Goal: Communication & Community: Answer question/provide support

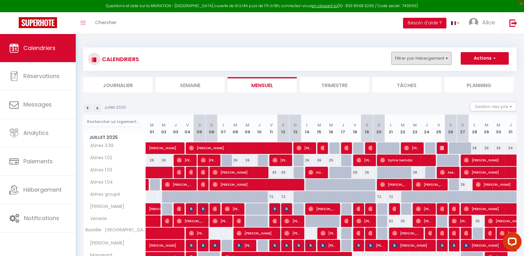
click at [436, 59] on button "Filtrer par hébergement" at bounding box center [422, 58] width 60 height 12
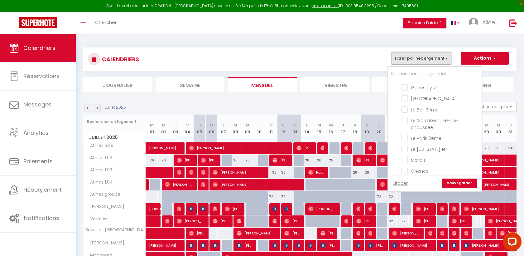
scroll to position [164, 0]
click at [407, 116] on input "Le Marrakech rez-de-chaussée" at bounding box center [441, 119] width 78 height 6
checkbox input "true"
checkbox input "false"
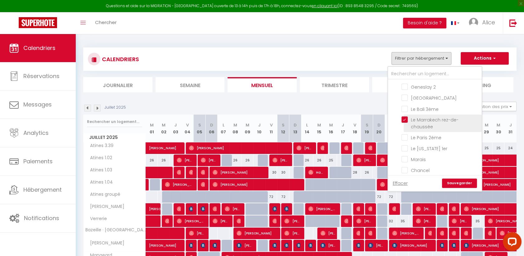
checkbox input "false"
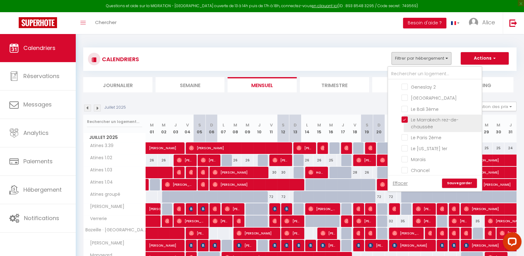
checkbox input "false"
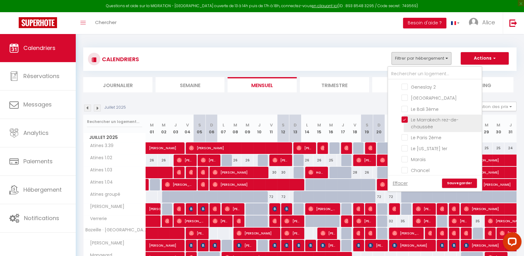
checkbox input "false"
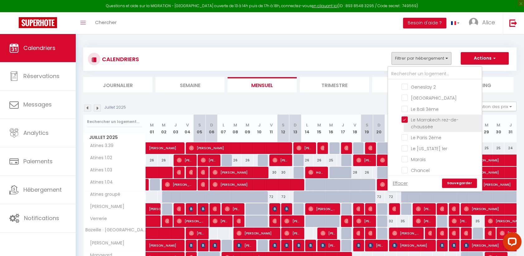
checkbox input "false"
click at [407, 134] on input "Le Paris 2ème" at bounding box center [441, 137] width 78 height 6
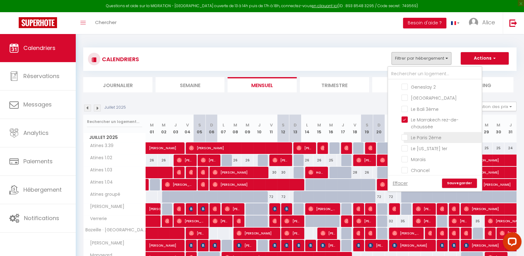
checkbox input "true"
checkbox input "false"
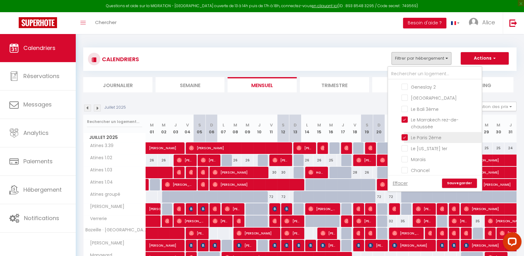
checkbox input "false"
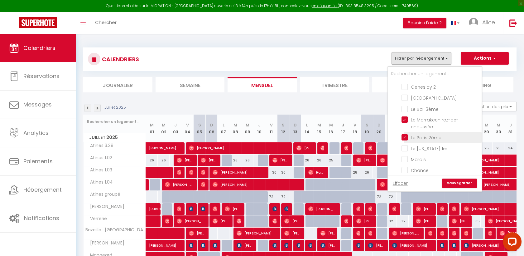
checkbox input "false"
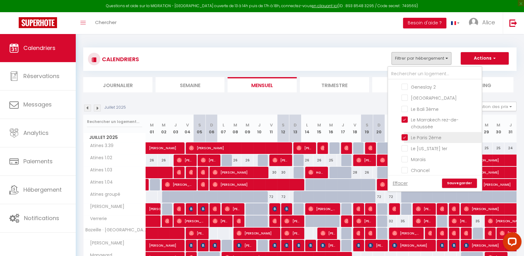
checkbox input "false"
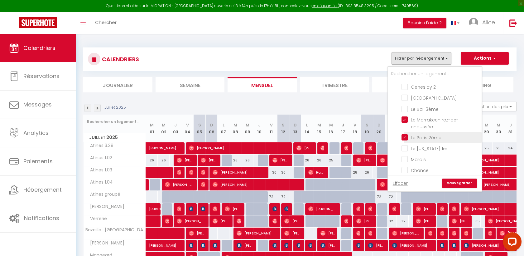
checkbox input "false"
click at [405, 145] on input "Le [US_STATE] 1er" at bounding box center [441, 148] width 78 height 6
checkbox input "true"
checkbox input "false"
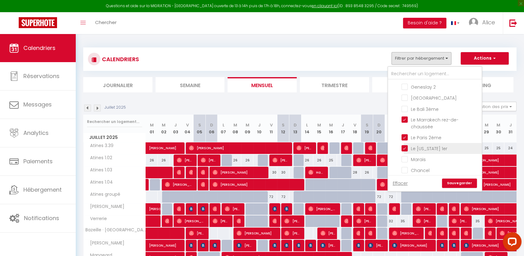
checkbox input "false"
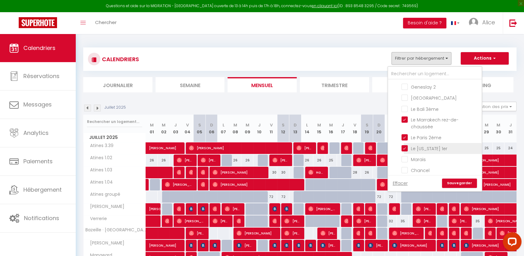
checkbox input "false"
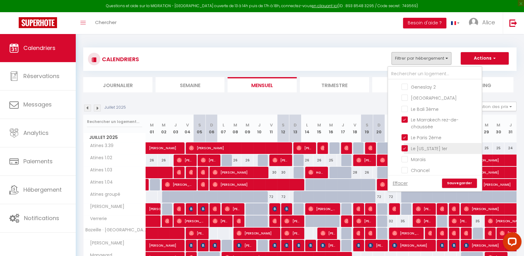
checkbox input "false"
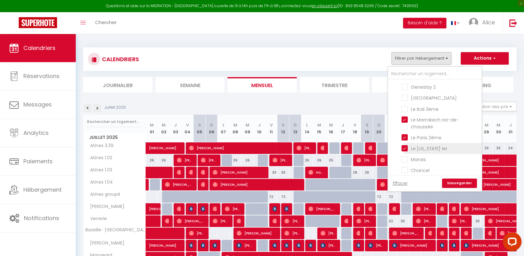
checkbox input "false"
click at [405, 103] on li "Le Bali 3ème" at bounding box center [443, 108] width 78 height 11
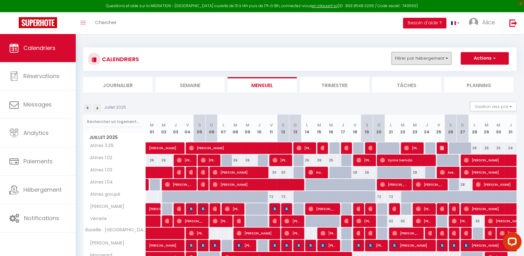
click at [421, 61] on button "Filtrer par hébergement" at bounding box center [422, 58] width 60 height 12
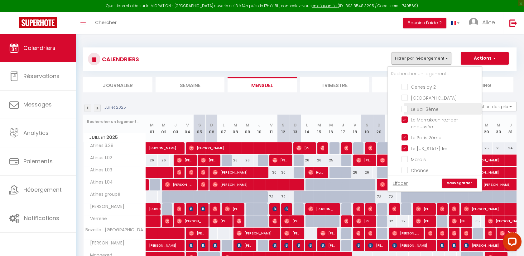
click at [406, 105] on input "Le Bali 3ème" at bounding box center [441, 108] width 78 height 6
checkbox input "true"
checkbox input "false"
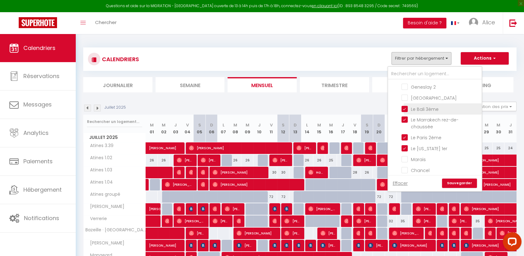
checkbox input "false"
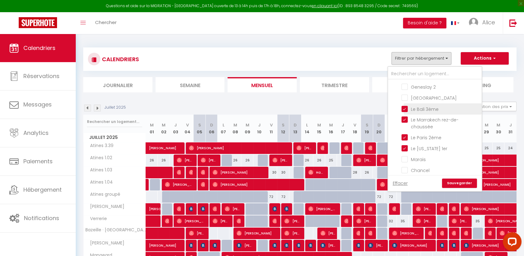
checkbox input "false"
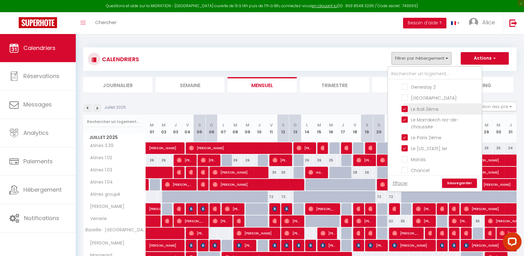
checkbox input "false"
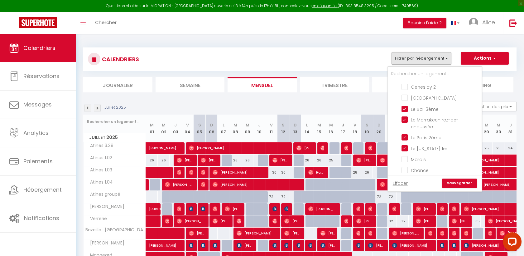
click at [456, 182] on link "Sauvegarder" at bounding box center [459, 182] width 35 height 9
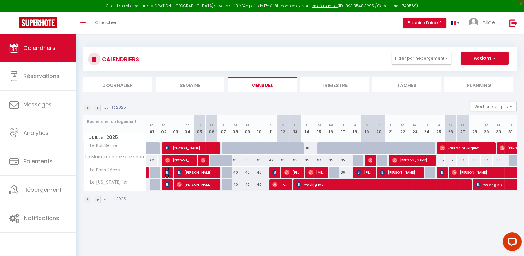
click at [166, 172] on img at bounding box center [167, 172] width 5 height 5
select select "OK"
select select "KO"
select select "0"
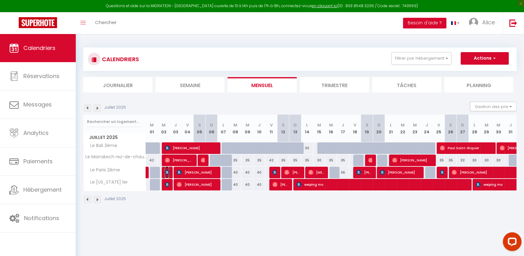
select select "1"
select select
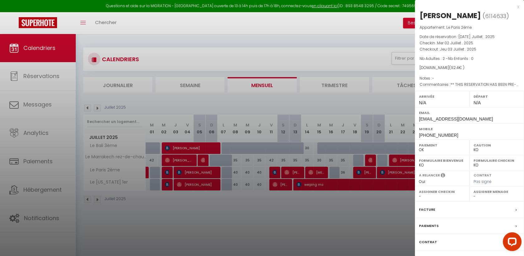
click at [178, 172] on div at bounding box center [262, 128] width 524 height 256
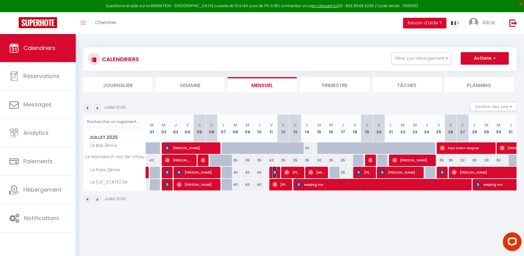
click at [272, 171] on img at bounding box center [274, 172] width 5 height 5
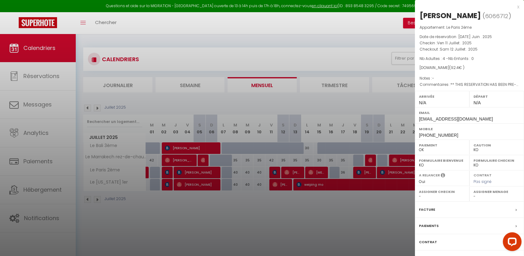
click at [288, 173] on div at bounding box center [262, 128] width 524 height 256
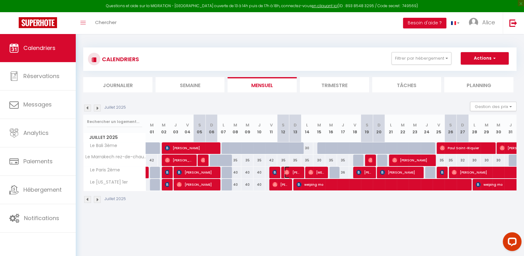
click at [288, 173] on img at bounding box center [286, 172] width 5 height 5
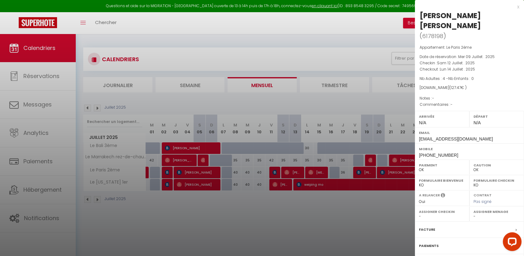
click at [313, 173] on div at bounding box center [262, 128] width 524 height 256
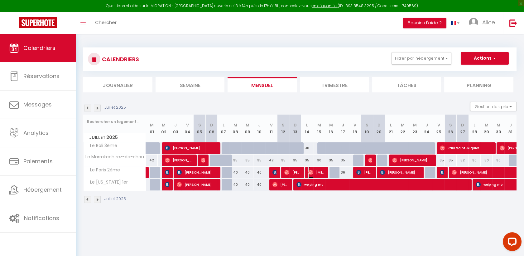
click at [313, 173] on img at bounding box center [310, 172] width 5 height 5
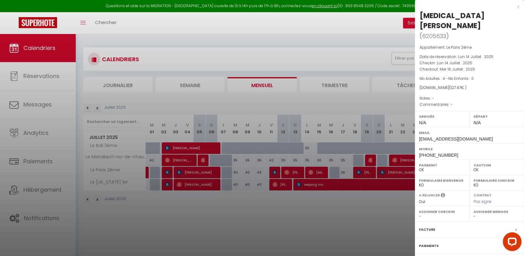
click at [518, 7] on div "x" at bounding box center [467, 6] width 104 height 7
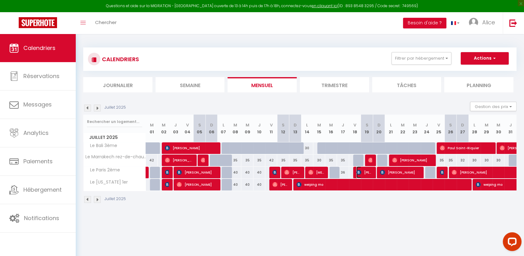
click at [362, 170] on span "[PERSON_NAME]" at bounding box center [364, 172] width 16 height 12
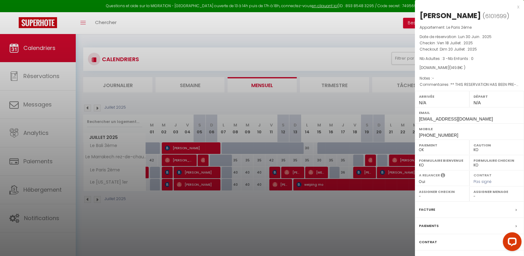
click at [387, 171] on div at bounding box center [262, 128] width 524 height 256
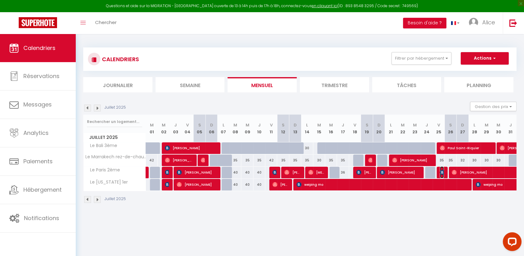
click at [442, 171] on img at bounding box center [442, 172] width 5 height 5
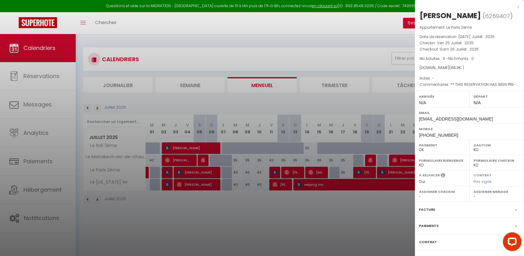
click at [372, 216] on div at bounding box center [262, 128] width 524 height 256
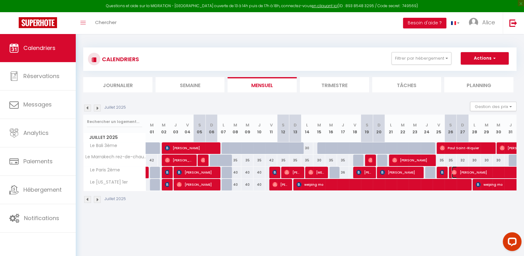
click at [459, 171] on span "[PERSON_NAME]" at bounding box center [495, 172] width 86 height 12
select select "OK"
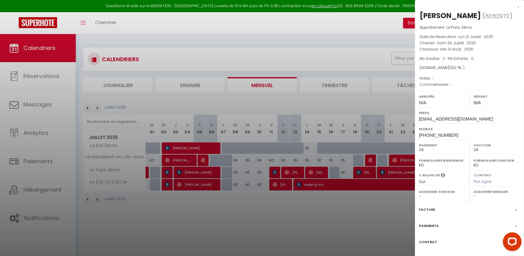
click at [327, 225] on div at bounding box center [262, 128] width 524 height 256
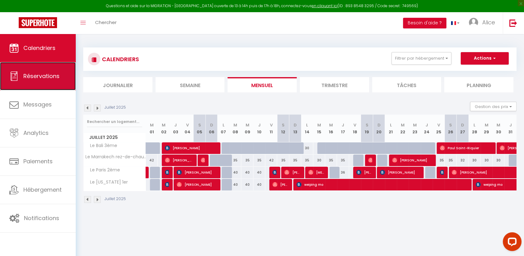
click at [41, 80] on link "Réservations" at bounding box center [38, 76] width 76 height 28
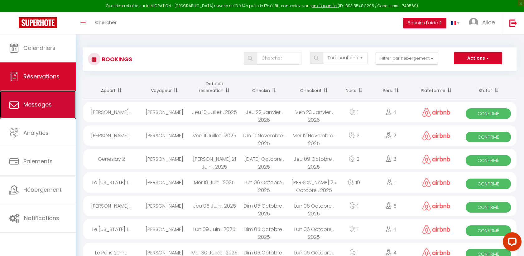
click at [40, 110] on link "Messages" at bounding box center [38, 104] width 76 height 28
select select "message"
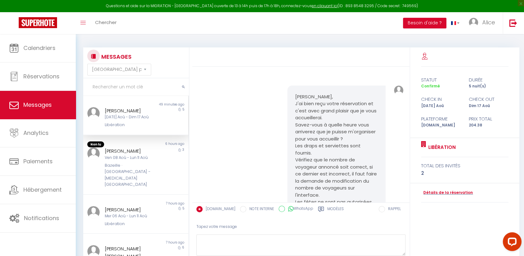
scroll to position [774, 0]
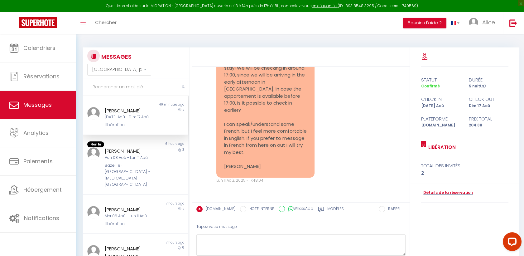
click at [125, 124] on div "Libération" at bounding box center [131, 125] width 53 height 6
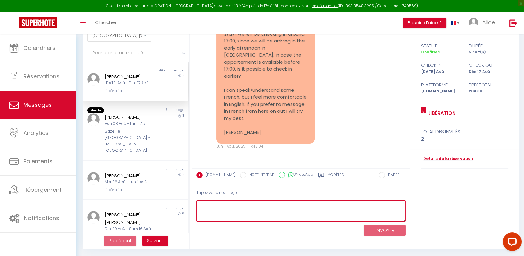
click at [233, 207] on textarea at bounding box center [300, 211] width 209 height 22
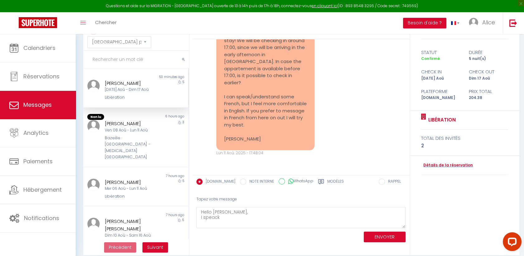
drag, startPoint x: 210, startPoint y: 220, endPoint x: 219, endPoint y: 228, distance: 12.9
click at [219, 228] on div "ENVOYER" at bounding box center [300, 236] width 209 height 17
click at [217, 217] on textarea "Hello [PERSON_NAME], I speack" at bounding box center [300, 218] width 209 height 22
click at [224, 218] on textarea "Hello [PERSON_NAME], I speak" at bounding box center [300, 218] width 209 height 22
drag, startPoint x: 209, startPoint y: 218, endPoint x: 272, endPoint y: 224, distance: 63.2
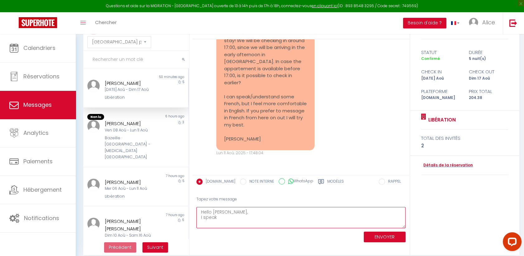
click at [272, 224] on textarea "Hello [PERSON_NAME], I speak" at bounding box center [300, 218] width 209 height 22
click at [279, 222] on textarea "Hello [PERSON_NAME], I speak English a little. The appartement will be ready fo…" at bounding box center [300, 218] width 209 height 22
click at [297, 221] on textarea "Hello [PERSON_NAME], I speak English a little. The appartement will be ready fo…" at bounding box center [300, 218] width 209 height 22
click at [240, 224] on textarea "Hello [PERSON_NAME], I speak English a little. The appartement will be ready fo…" at bounding box center [300, 218] width 209 height 22
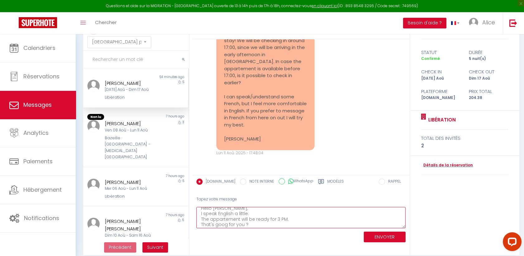
type textarea "Hello [PERSON_NAME], I speak English a little. The appartement will be ready fo…"
click at [380, 234] on button "ENVOYER" at bounding box center [385, 236] width 42 height 11
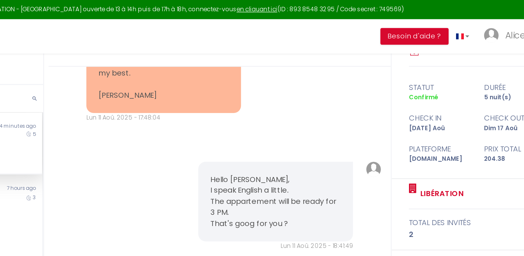
scroll to position [24, 0]
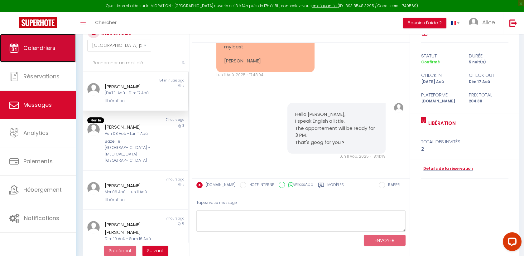
click at [41, 53] on link "Calendriers" at bounding box center [38, 48] width 76 height 28
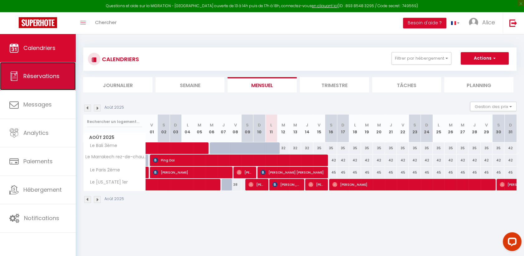
click at [27, 79] on span "Réservations" at bounding box center [41, 76] width 36 height 8
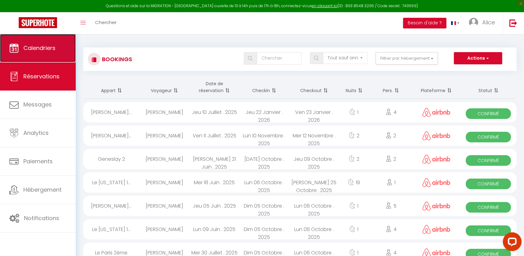
click at [42, 48] on span "Calendriers" at bounding box center [39, 48] width 32 height 8
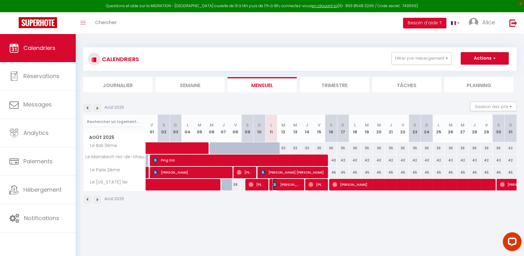
click at [275, 185] on img at bounding box center [274, 184] width 5 height 5
select select "OK"
select select "KO"
select select "0"
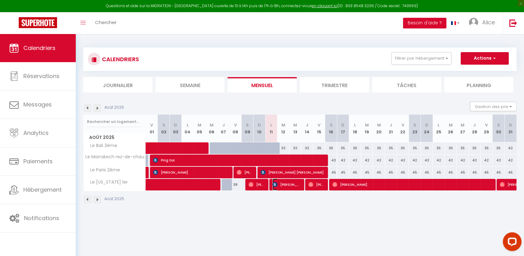
select select "1"
select select
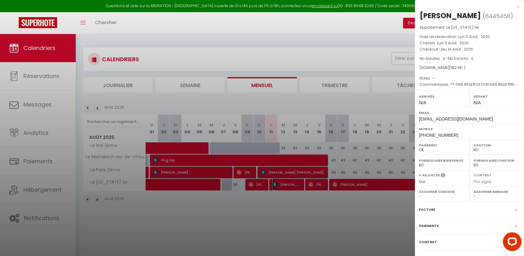
scroll to position [34, 0]
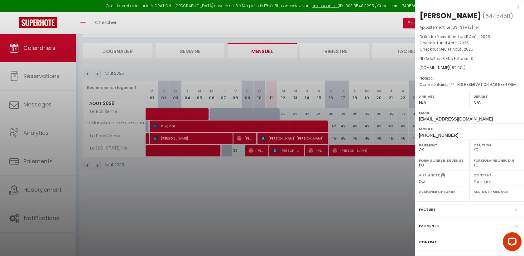
click at [424, 247] on div "Contrat" at bounding box center [469, 242] width 109 height 16
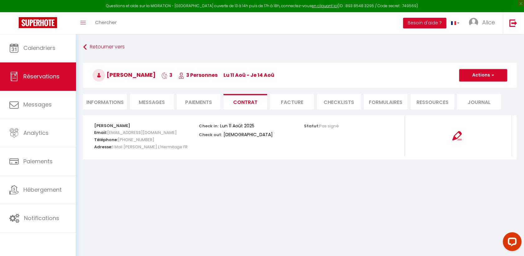
click at [153, 99] on span "Messages" at bounding box center [152, 102] width 26 height 7
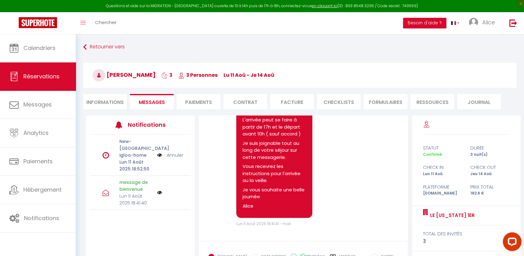
scroll to position [56, 0]
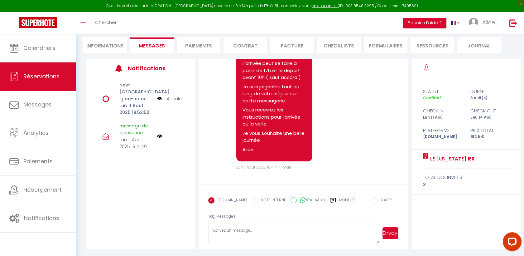
click at [343, 199] on label "Modèles" at bounding box center [347, 202] width 17 height 11
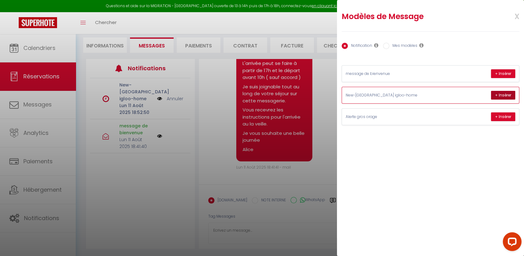
click at [499, 95] on button "+ Insérer" at bounding box center [503, 95] width 24 height 9
type textarea "[PERSON_NAME], Voici les détails de votre arrivée autonome au [GEOGRAPHIC_DATA]…"
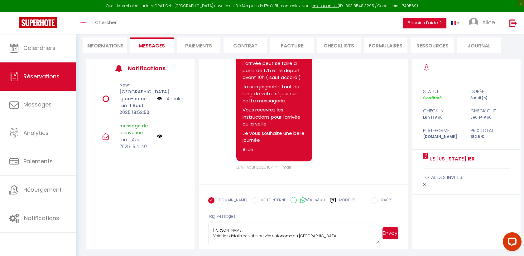
click at [387, 233] on button "Envoyer" at bounding box center [391, 233] width 16 height 12
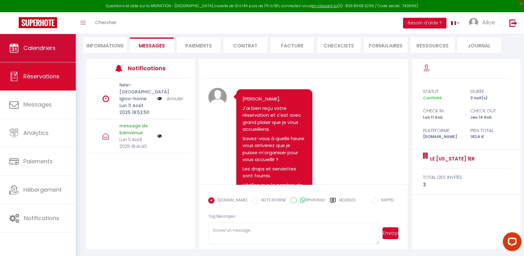
scroll to position [0, 0]
click at [41, 46] on span "Calendriers" at bounding box center [39, 48] width 32 height 8
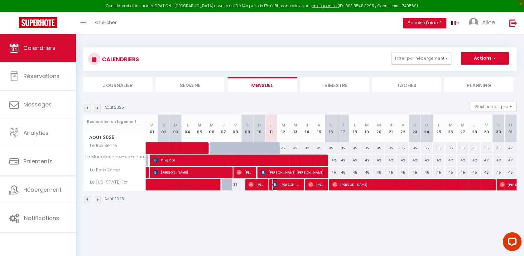
click at [277, 187] on span "[PERSON_NAME]" at bounding box center [286, 184] width 28 height 12
select select "OK"
select select "KO"
select select "0"
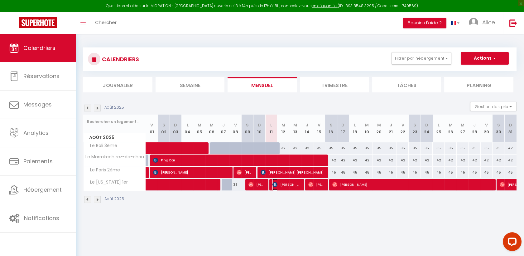
select select "1"
select select
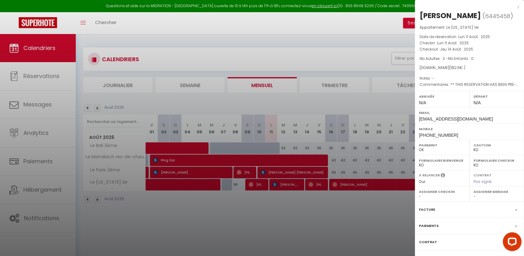
click at [518, 7] on div "x" at bounding box center [467, 6] width 104 height 7
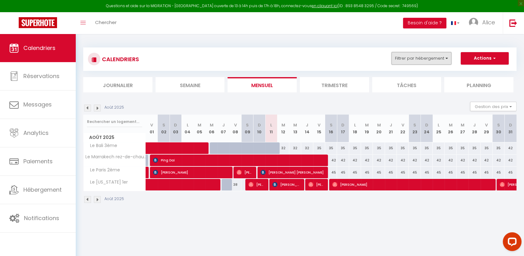
click at [441, 56] on button "Filtrer par hébergement" at bounding box center [422, 58] width 60 height 12
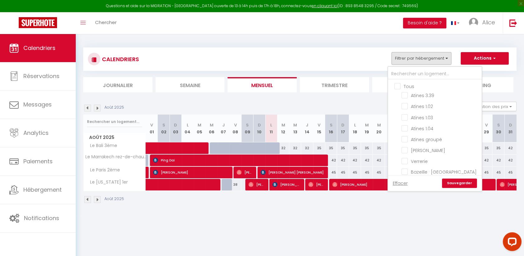
click at [397, 87] on input "Tous" at bounding box center [441, 86] width 94 height 6
checkbox input "true"
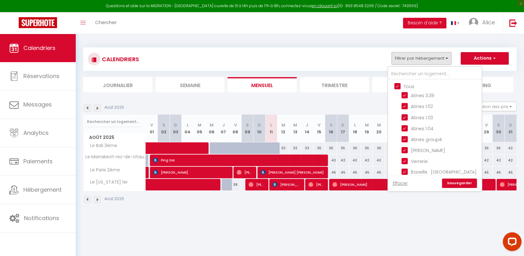
checkbox input "true"
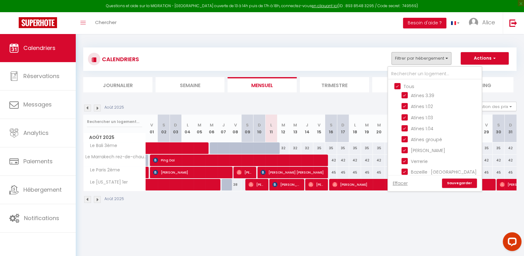
checkbox input "true"
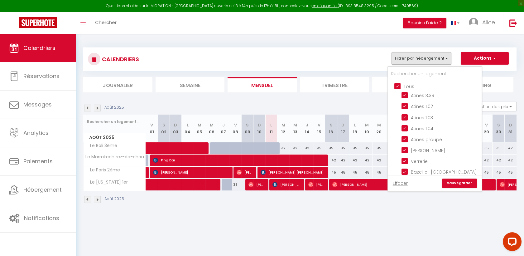
checkbox input "true"
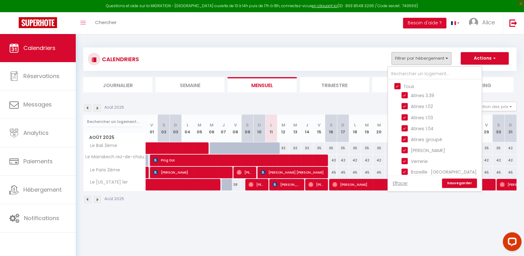
click at [354, 57] on div "CALENDRIERS Filtrer par hébergement Tous Atines 3.39 Atines 1.02 Atines 1.03 At…" at bounding box center [300, 59] width 424 height 14
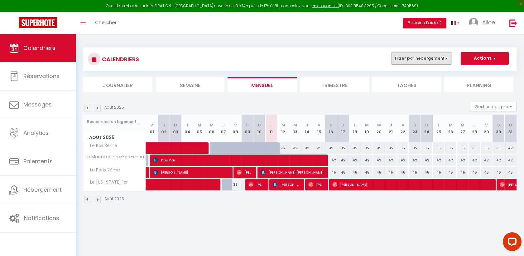
click at [416, 57] on button "Filtrer par hébergement" at bounding box center [422, 58] width 60 height 12
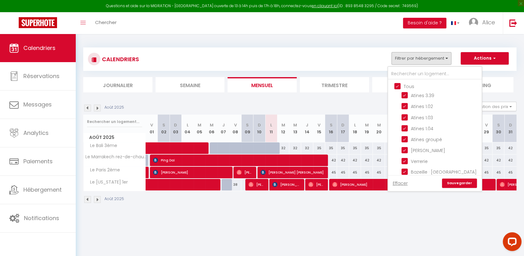
click at [464, 185] on link "Sauvegarder" at bounding box center [459, 182] width 35 height 9
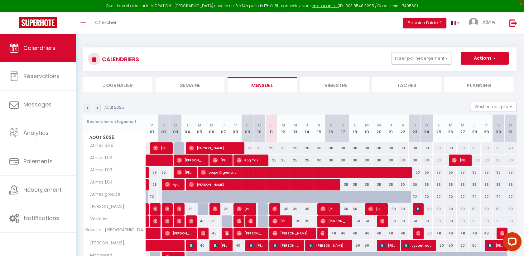
scroll to position [48, 0]
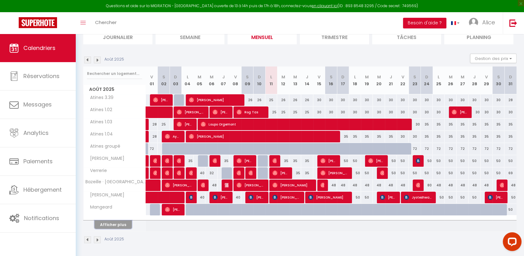
click at [114, 225] on button "Afficher plus" at bounding box center [112, 224] width 37 height 8
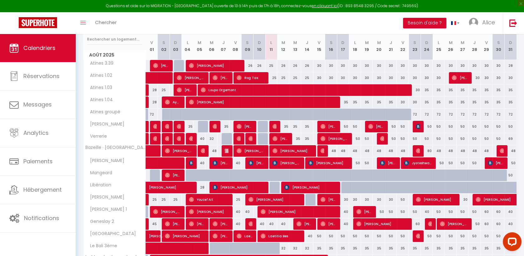
scroll to position [83, 0]
